Goal: Task Accomplishment & Management: Use online tool/utility

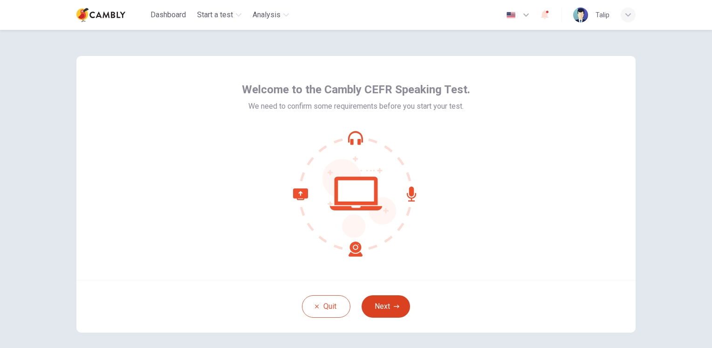
click at [394, 303] on button "Next" at bounding box center [386, 306] width 48 height 22
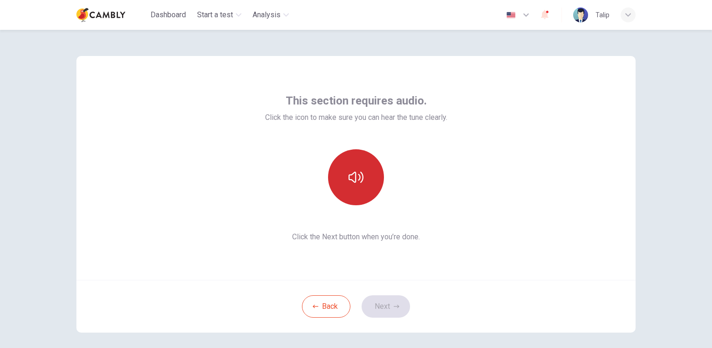
click at [352, 176] on icon "button" at bounding box center [356, 177] width 15 height 15
click at [370, 191] on button "button" at bounding box center [356, 177] width 56 height 56
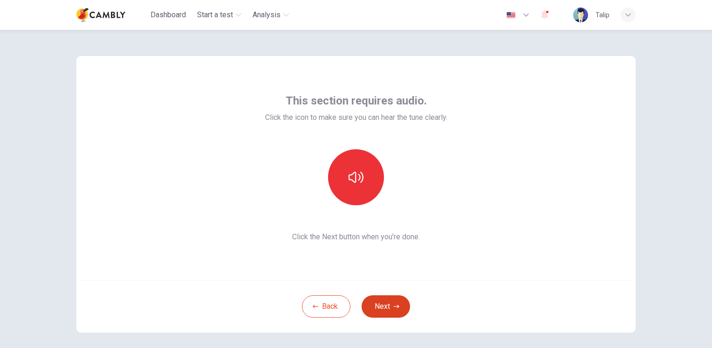
click at [396, 304] on icon "button" at bounding box center [397, 307] width 6 height 6
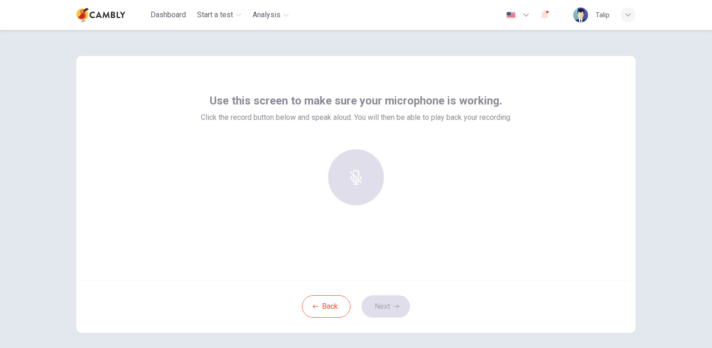
click at [338, 173] on div at bounding box center [356, 177] width 101 height 56
click at [368, 178] on div "Record" at bounding box center [356, 177] width 56 height 56
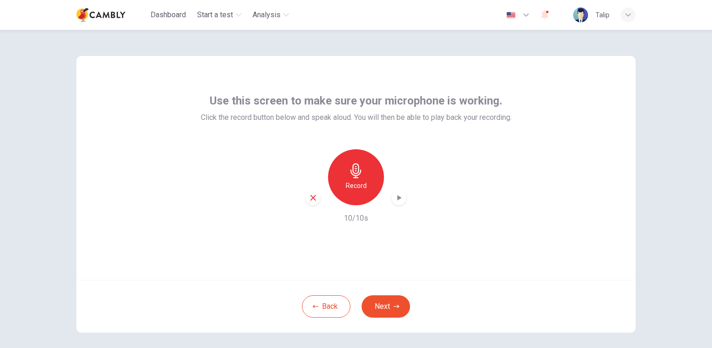
click at [673, 219] on div "Use this screen to make sure your microphone is working. Click the record butto…" at bounding box center [356, 189] width 712 height 318
click at [343, 177] on div "Record" at bounding box center [356, 177] width 56 height 56
click at [354, 179] on div "Record" at bounding box center [356, 177] width 56 height 56
click at [370, 190] on div "Stop" at bounding box center [356, 177] width 56 height 56
click at [362, 177] on div "Record" at bounding box center [356, 177] width 56 height 56
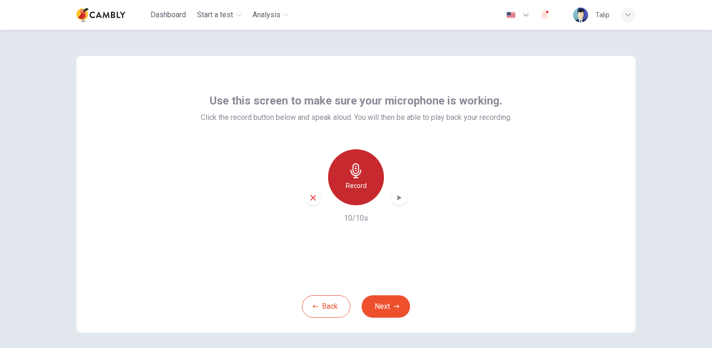
click at [359, 179] on div "Record" at bounding box center [356, 177] width 56 height 56
click at [358, 177] on icon "button" at bounding box center [356, 170] width 15 height 15
click at [360, 173] on icon "button" at bounding box center [356, 170] width 15 height 15
click at [360, 179] on div "Stop" at bounding box center [356, 177] width 56 height 56
click at [367, 188] on div "Record" at bounding box center [356, 177] width 56 height 56
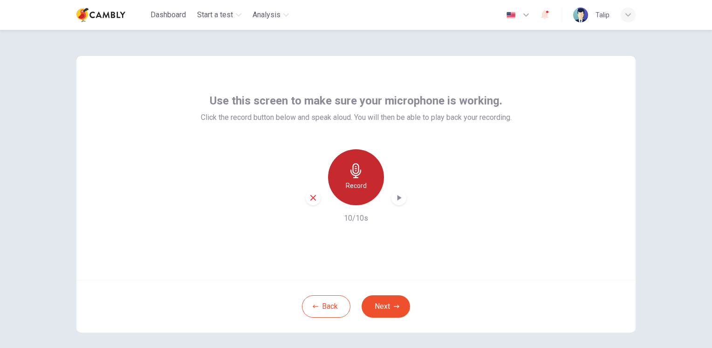
click at [362, 185] on div "Record" at bounding box center [356, 177] width 56 height 56
click at [356, 179] on div "Stop" at bounding box center [356, 177] width 56 height 56
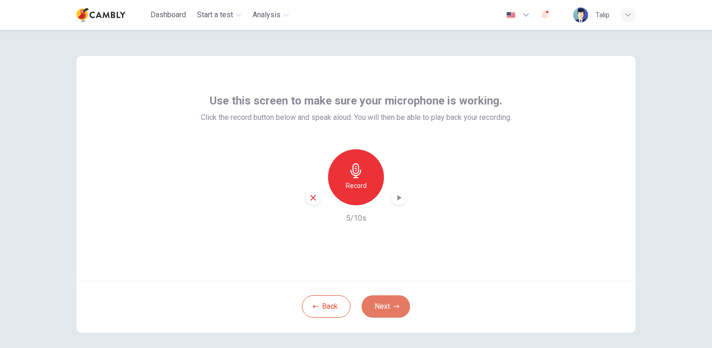
click at [382, 309] on button "Next" at bounding box center [386, 306] width 48 height 22
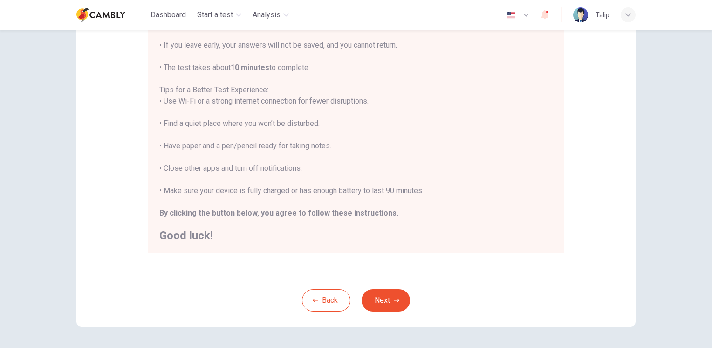
scroll to position [140, 0]
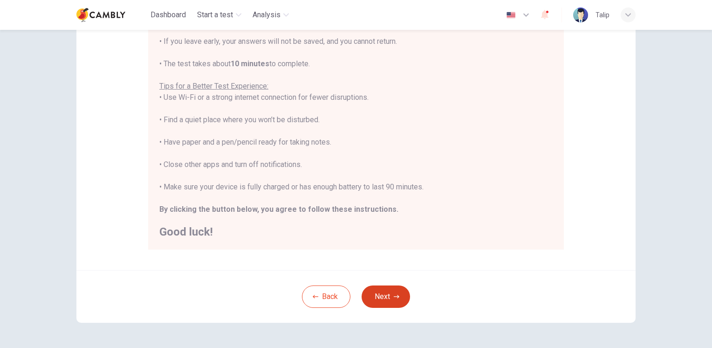
click at [397, 299] on button "Next" at bounding box center [386, 296] width 48 height 22
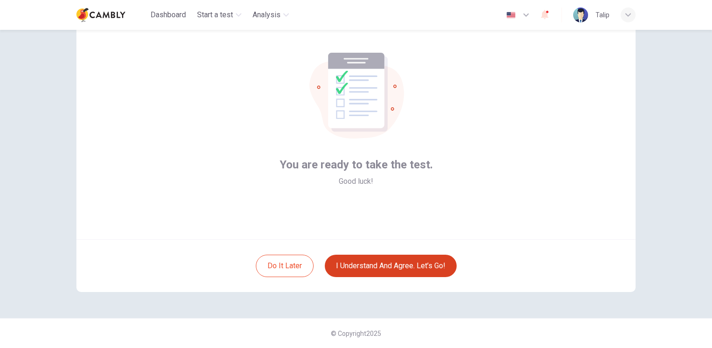
scroll to position [40, 0]
click at [422, 259] on button "I understand and agree. Let’s go!" at bounding box center [391, 266] width 132 height 22
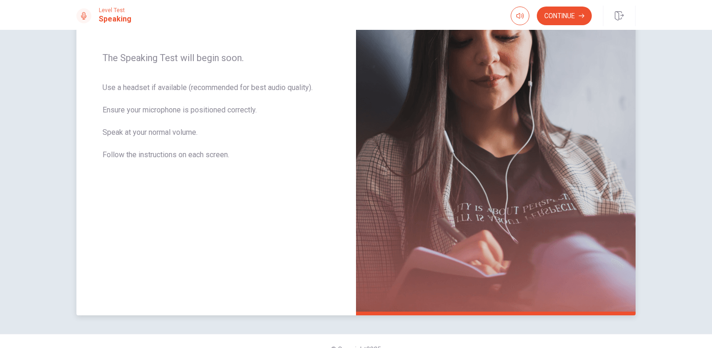
scroll to position [47, 0]
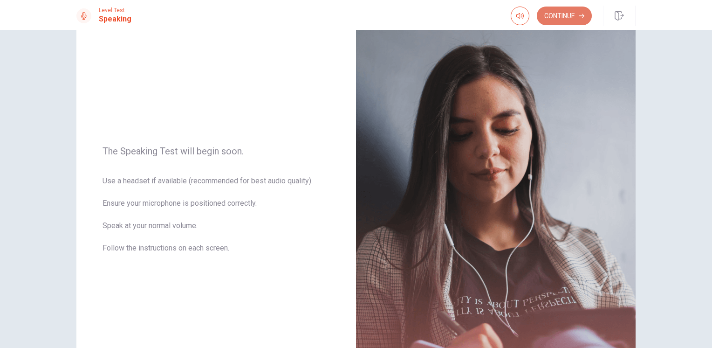
click at [565, 19] on button "Continue" at bounding box center [564, 16] width 55 height 19
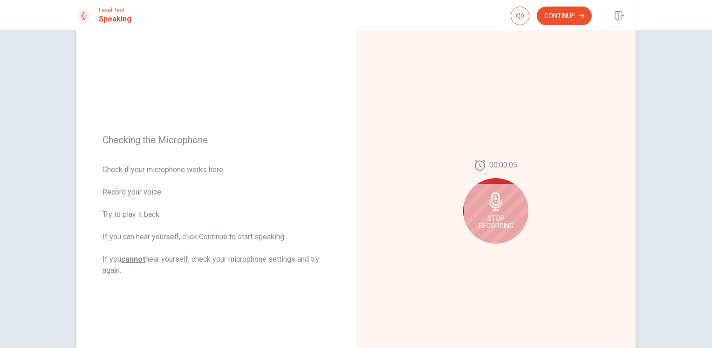
click at [505, 217] on span "Stop Recording" at bounding box center [496, 221] width 35 height 15
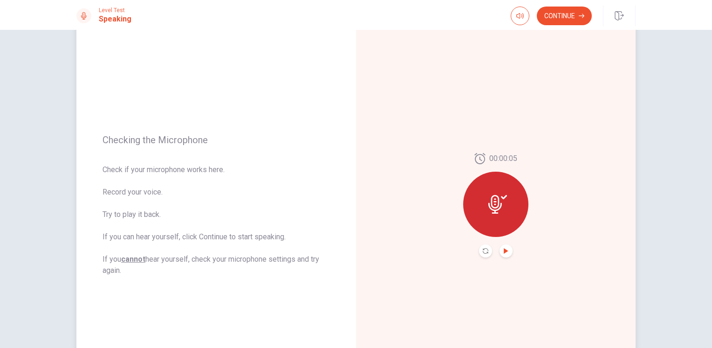
click at [504, 252] on icon "Play Audio" at bounding box center [506, 251] width 4 height 6
click at [503, 247] on button "Pause Audio" at bounding box center [506, 250] width 13 height 13
click at [504, 253] on icon "Play Audio" at bounding box center [507, 251] width 6 height 6
click at [483, 253] on icon "Record Again" at bounding box center [486, 251] width 6 height 6
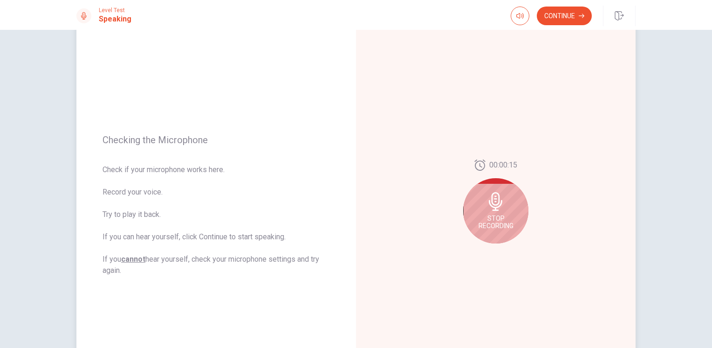
click at [496, 219] on span "Stop Recording" at bounding box center [496, 221] width 35 height 15
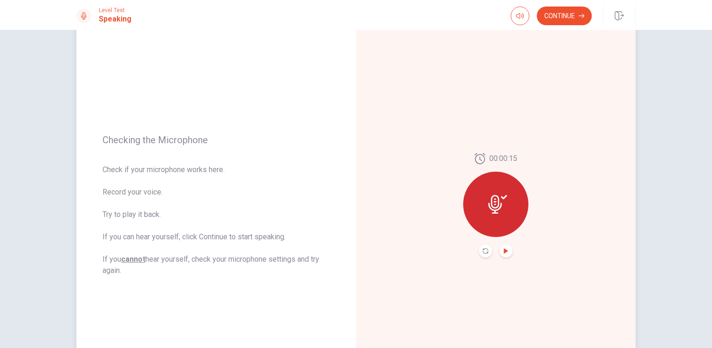
click at [504, 250] on icon "Play Audio" at bounding box center [506, 251] width 4 height 6
click at [504, 253] on icon "Play Audio" at bounding box center [507, 251] width 6 height 6
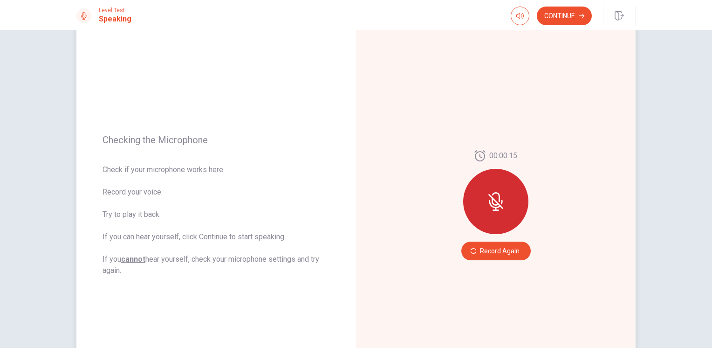
click at [497, 214] on div at bounding box center [495, 201] width 65 height 65
click at [492, 200] on icon at bounding box center [496, 201] width 15 height 15
click at [504, 248] on button "Record Again" at bounding box center [496, 251] width 69 height 19
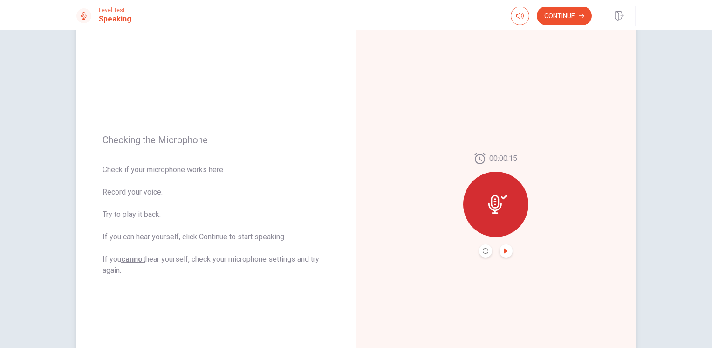
click at [504, 250] on icon "Play Audio" at bounding box center [506, 251] width 4 height 6
click at [504, 251] on icon "Pause Audio" at bounding box center [507, 251] width 6 height 6
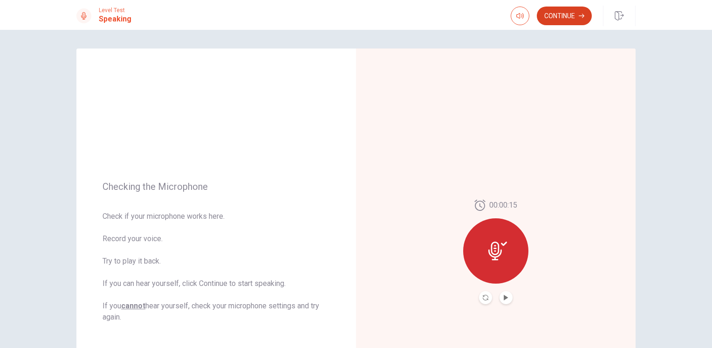
click at [561, 12] on button "Continue" at bounding box center [564, 16] width 55 height 19
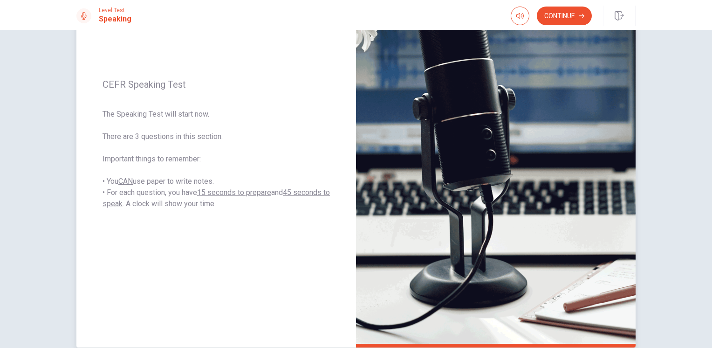
scroll to position [62, 0]
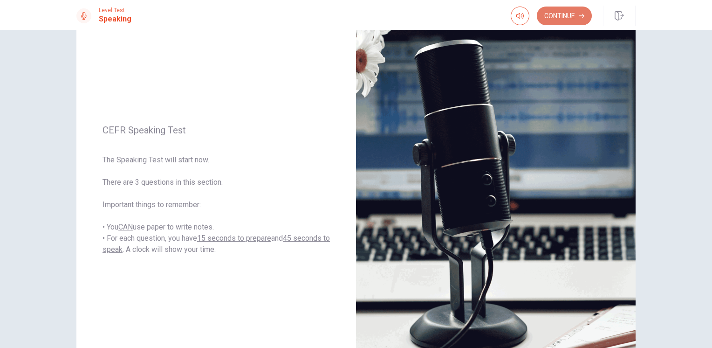
click at [561, 20] on button "Continue" at bounding box center [564, 16] width 55 height 19
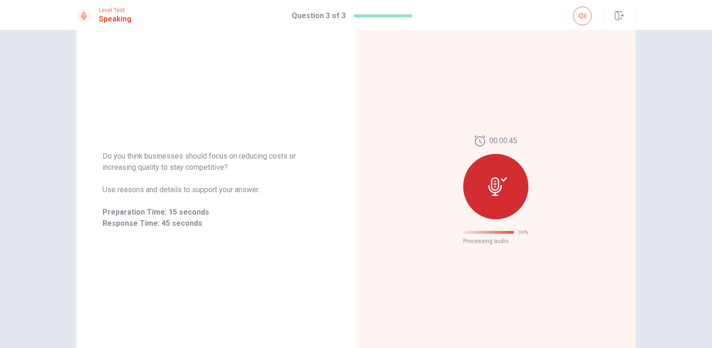
scroll to position [0, 0]
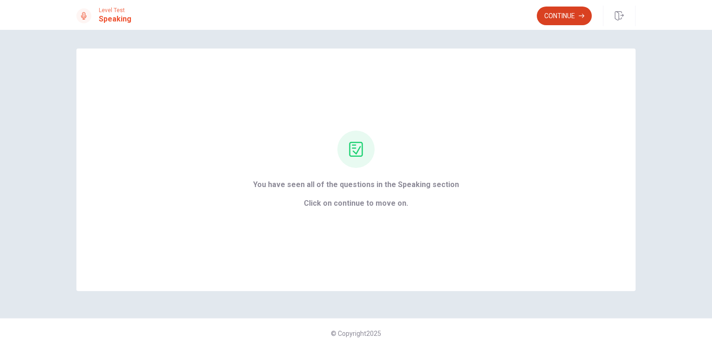
click at [576, 18] on button "Continue" at bounding box center [564, 16] width 55 height 19
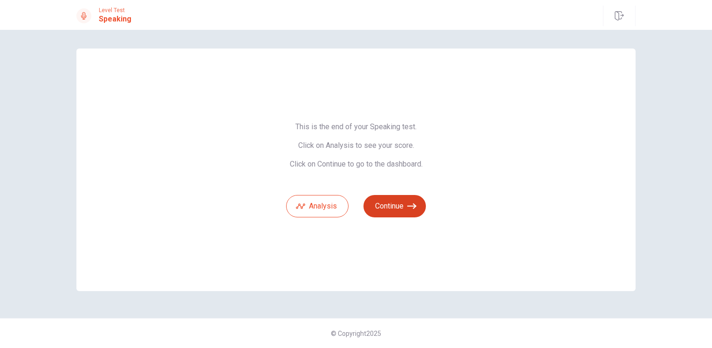
click at [411, 207] on icon "button" at bounding box center [412, 205] width 9 height 9
